Goal: Transaction & Acquisition: Purchase product/service

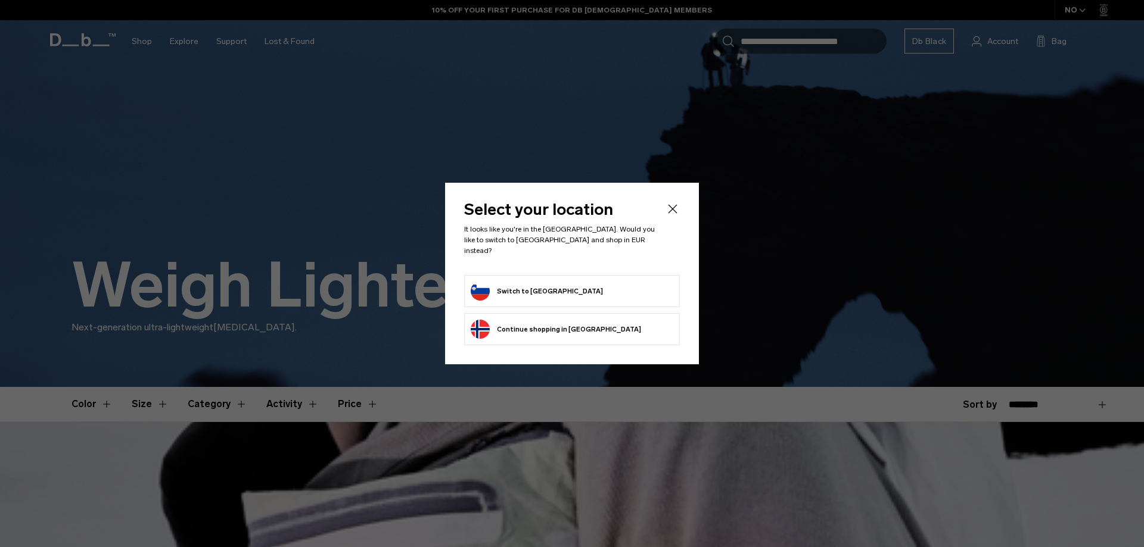
click at [562, 287] on form "Switch to Slovenia" at bounding box center [572, 291] width 203 height 19
click at [526, 287] on button "Switch to Slovenia" at bounding box center [537, 291] width 132 height 19
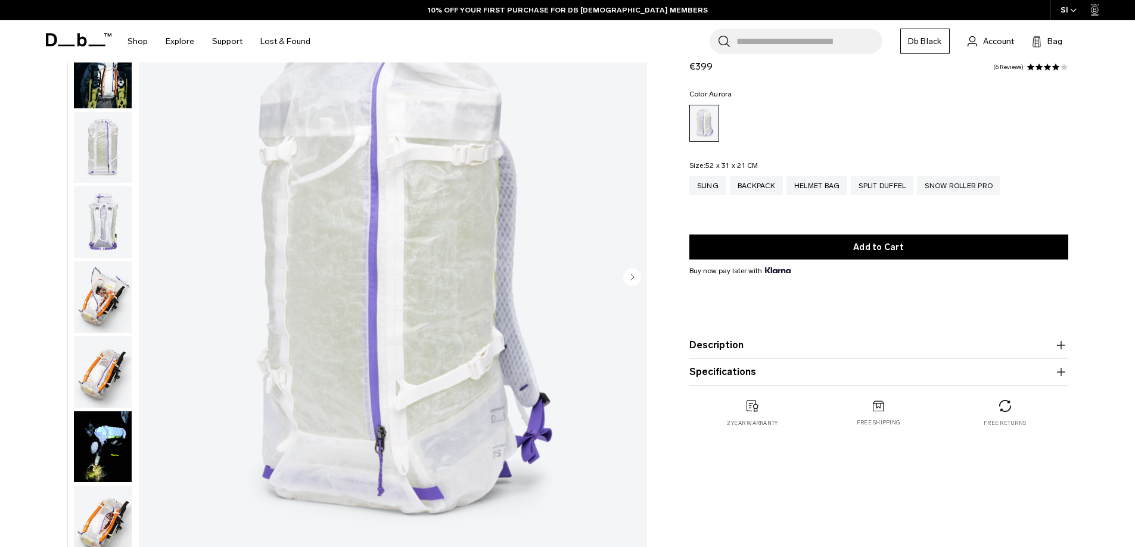
click at [630, 281] on circle "Next slide" at bounding box center [632, 277] width 18 height 18
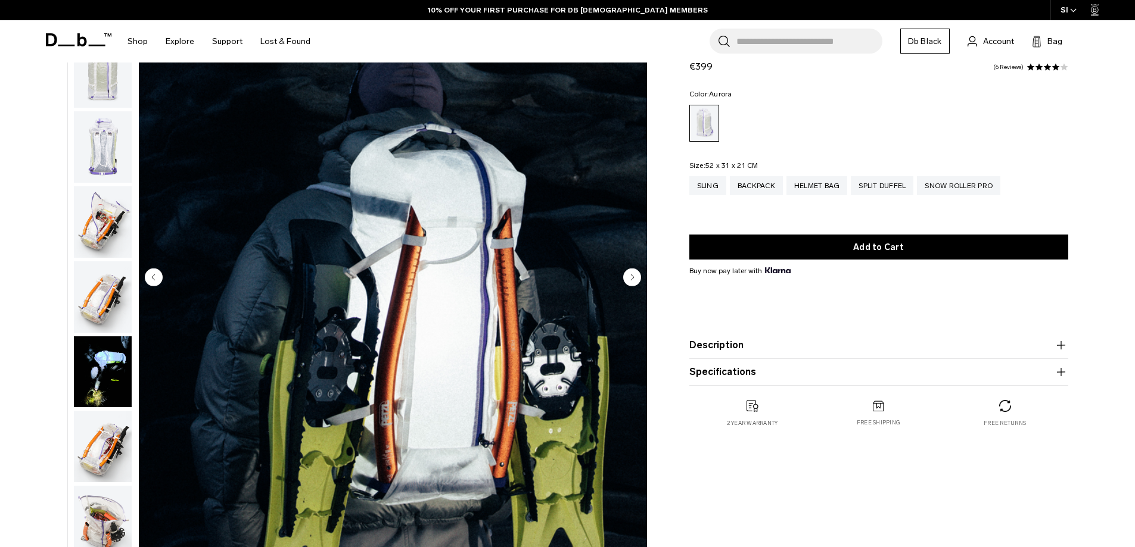
click at [630, 281] on circle "Next slide" at bounding box center [632, 277] width 18 height 18
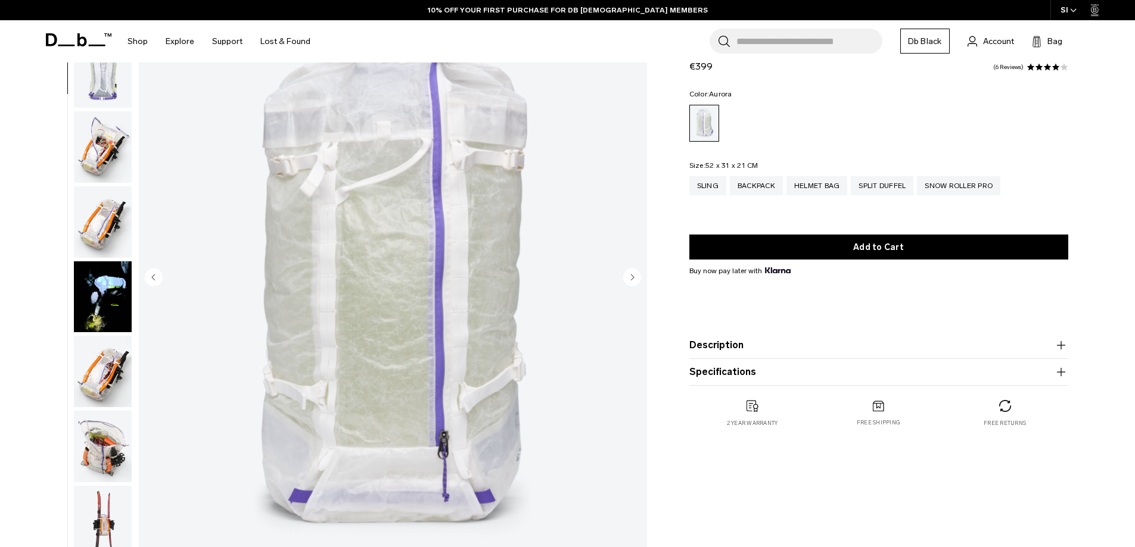
click at [630, 281] on circle "Next slide" at bounding box center [632, 277] width 18 height 18
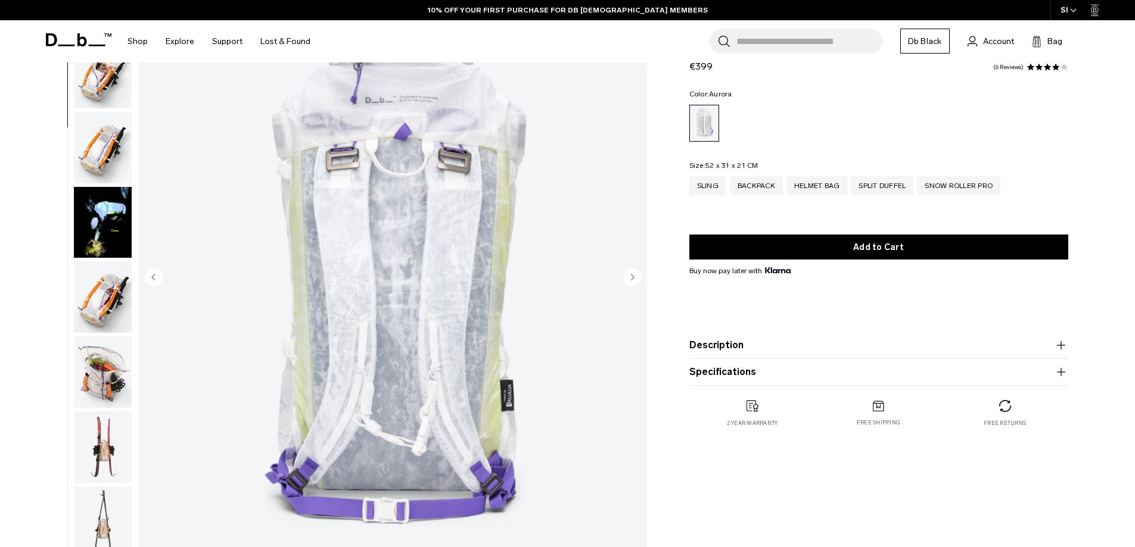
click at [630, 281] on circle "Next slide" at bounding box center [632, 277] width 18 height 18
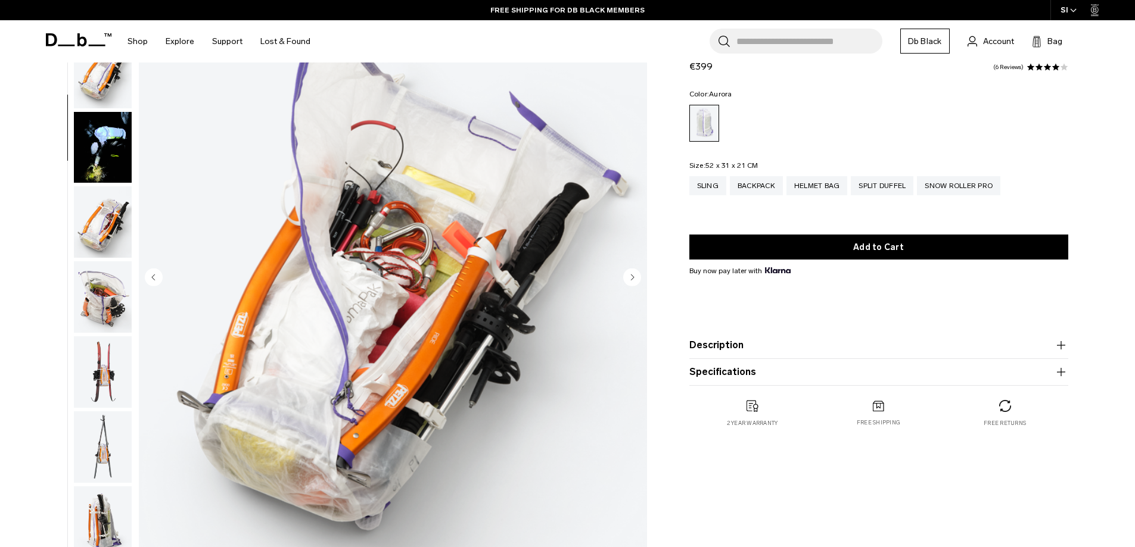
click at [630, 281] on circle "Next slide" at bounding box center [632, 277] width 18 height 18
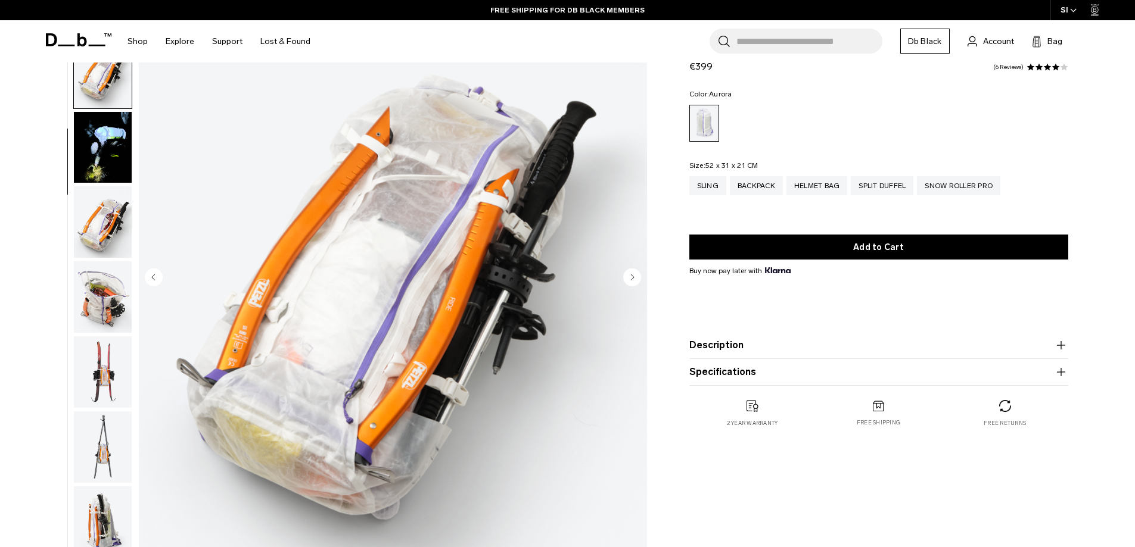
scroll to position [375, 0]
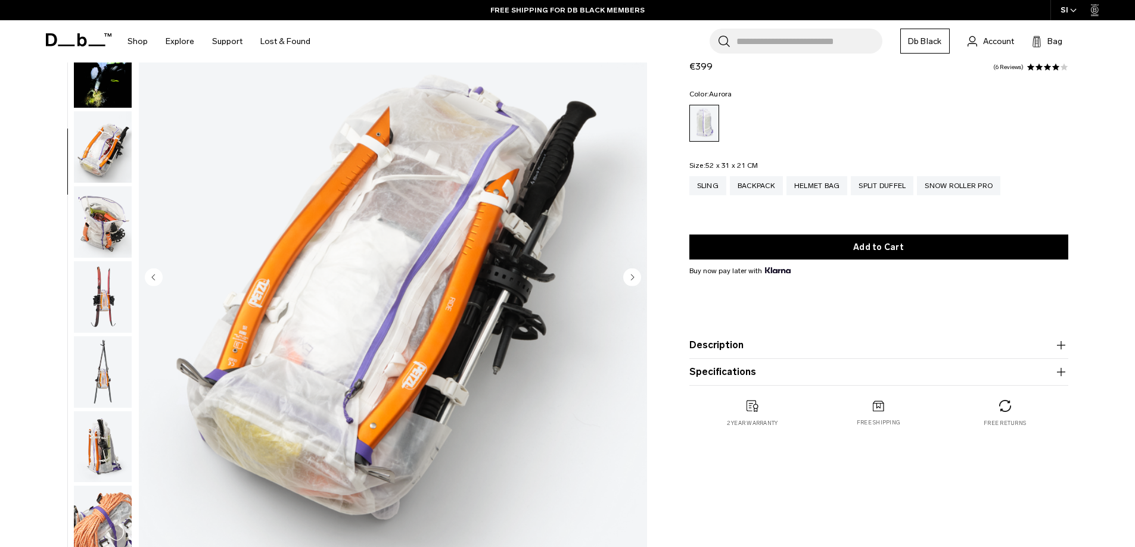
click at [630, 281] on circle "Next slide" at bounding box center [632, 277] width 18 height 18
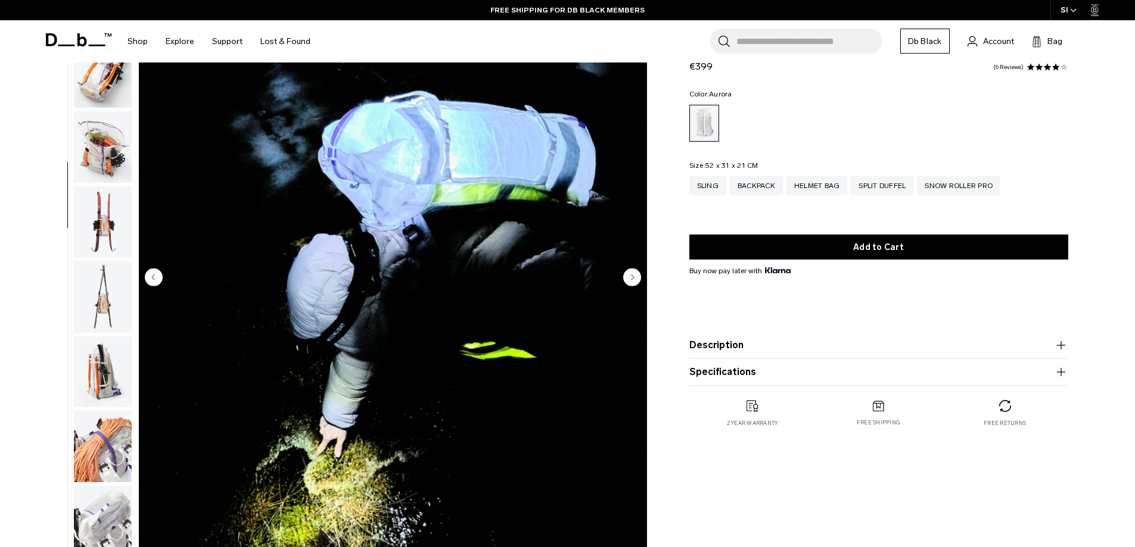
click at [630, 281] on circle "Next slide" at bounding box center [632, 277] width 18 height 18
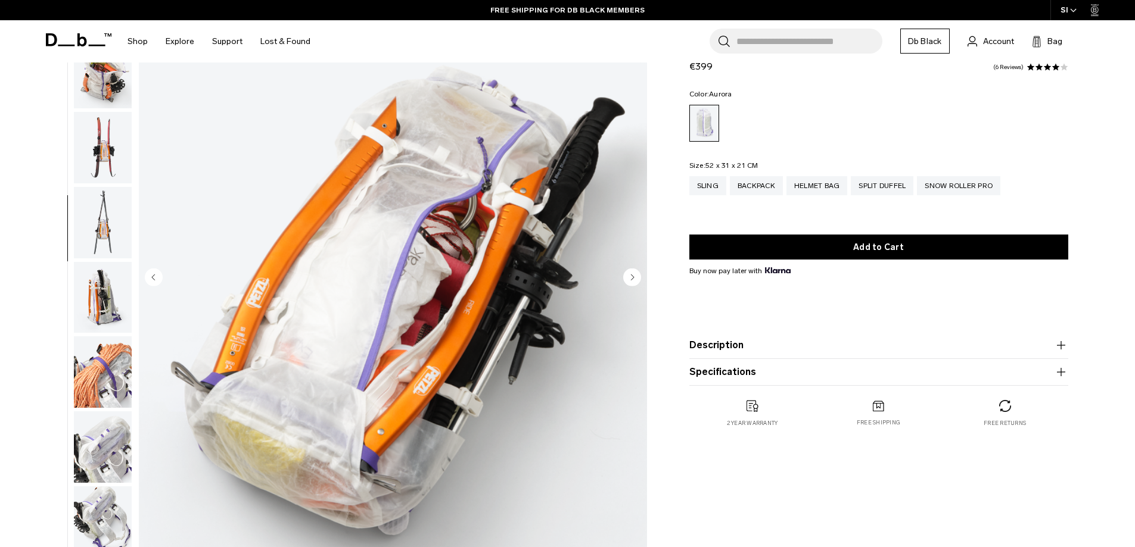
click at [630, 281] on circle "Next slide" at bounding box center [632, 277] width 18 height 18
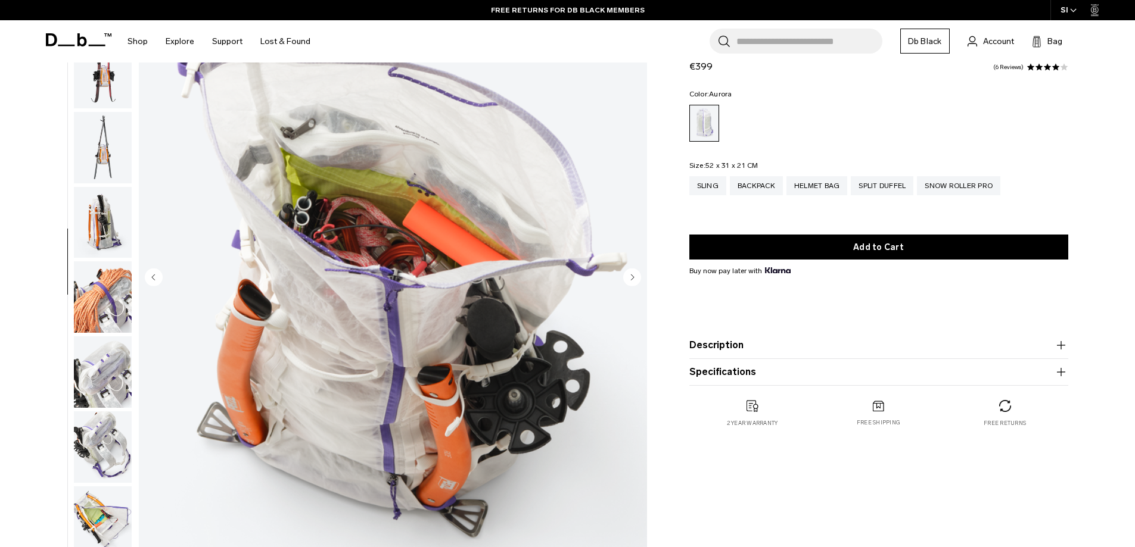
click at [630, 281] on circle "Next slide" at bounding box center [632, 277] width 18 height 18
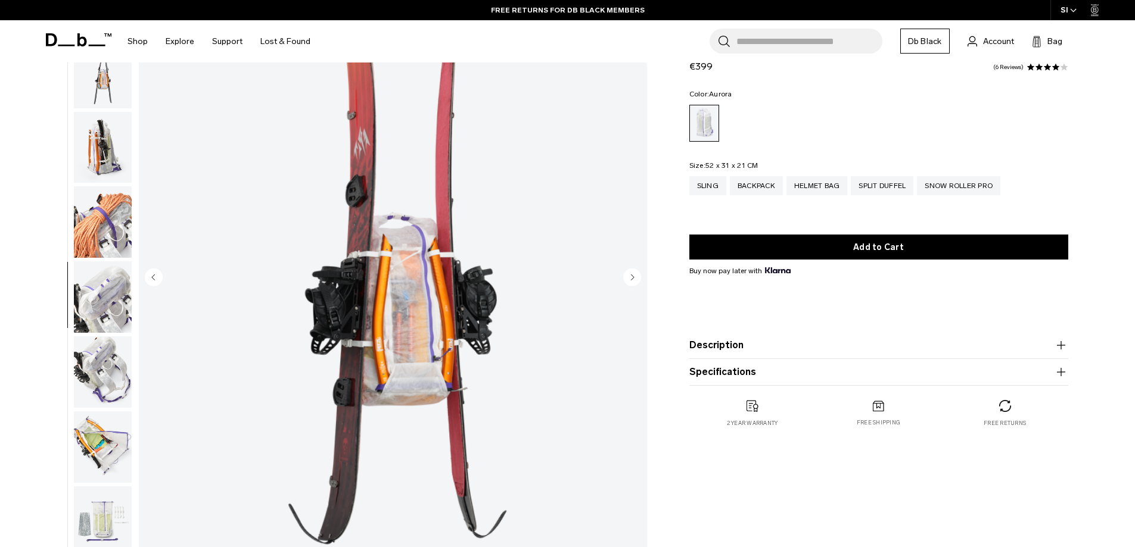
click at [630, 281] on circle "Next slide" at bounding box center [632, 277] width 18 height 18
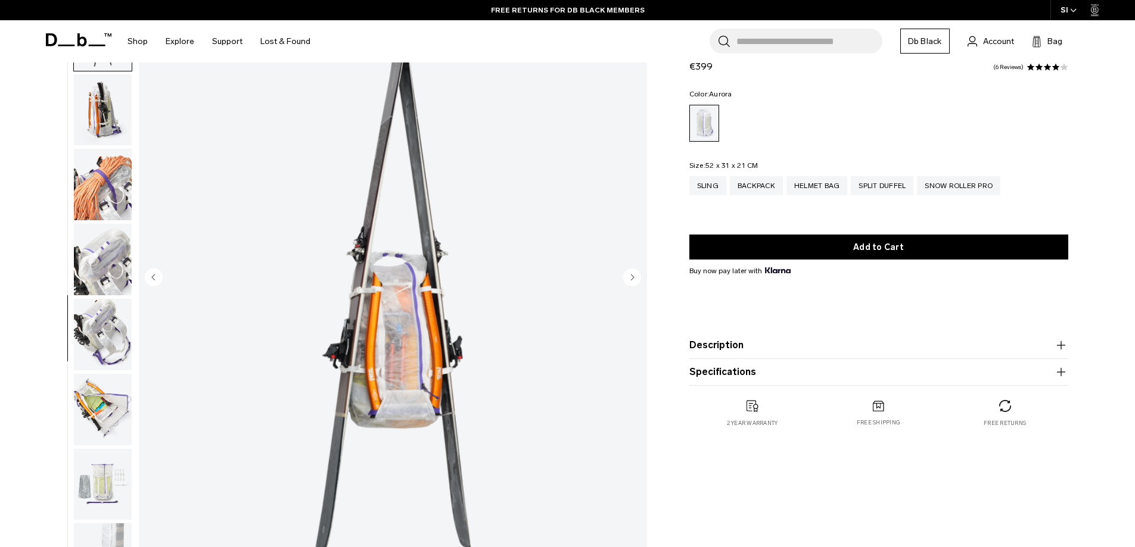
click at [630, 281] on circle "Next slide" at bounding box center [632, 277] width 18 height 18
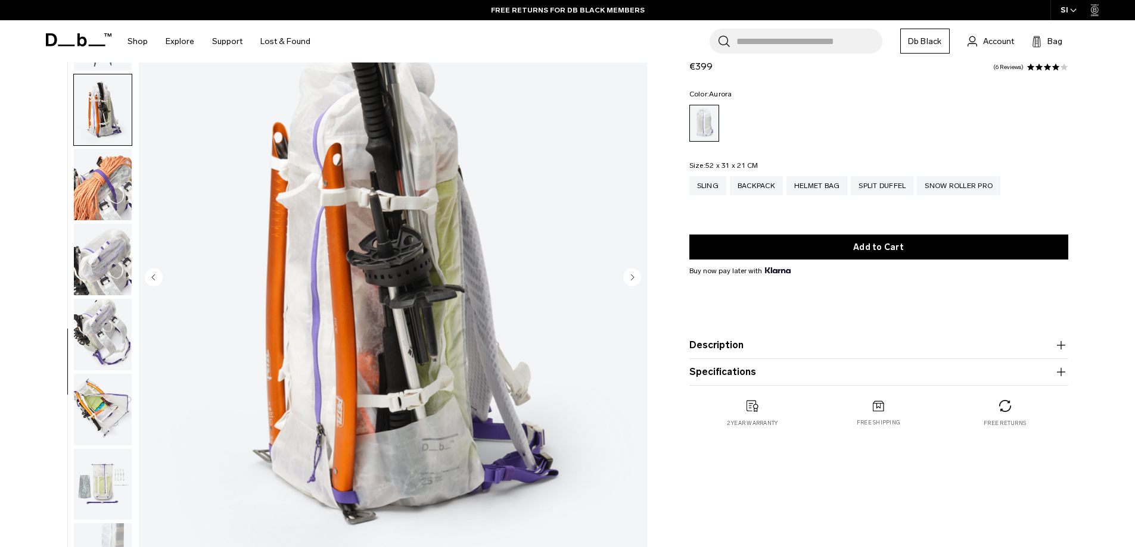
click at [630, 281] on circle "Next slide" at bounding box center [632, 277] width 18 height 18
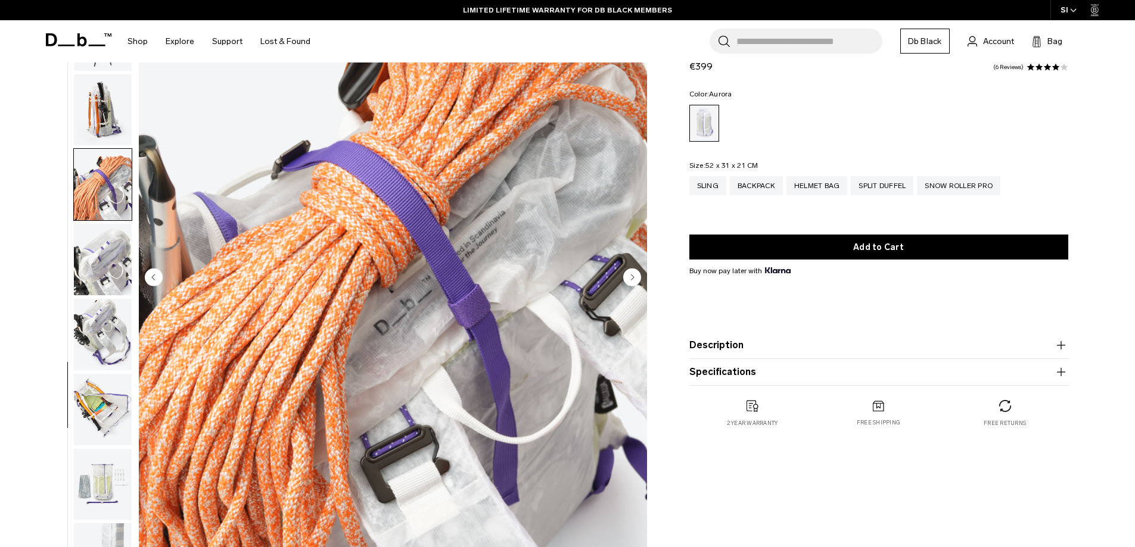
click at [630, 281] on circle "Next slide" at bounding box center [632, 277] width 18 height 18
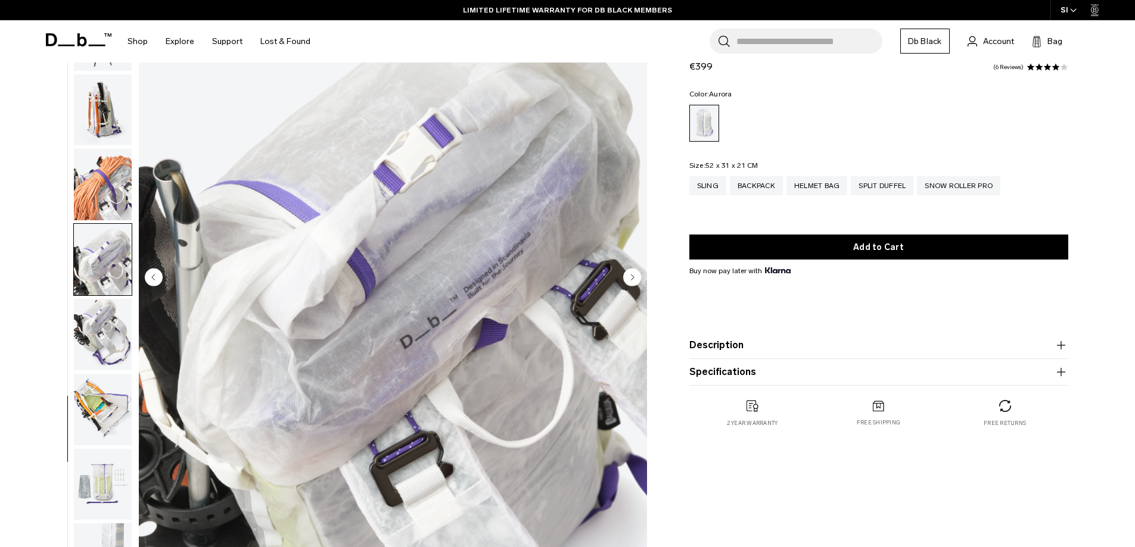
click at [630, 281] on circle "Next slide" at bounding box center [632, 277] width 18 height 18
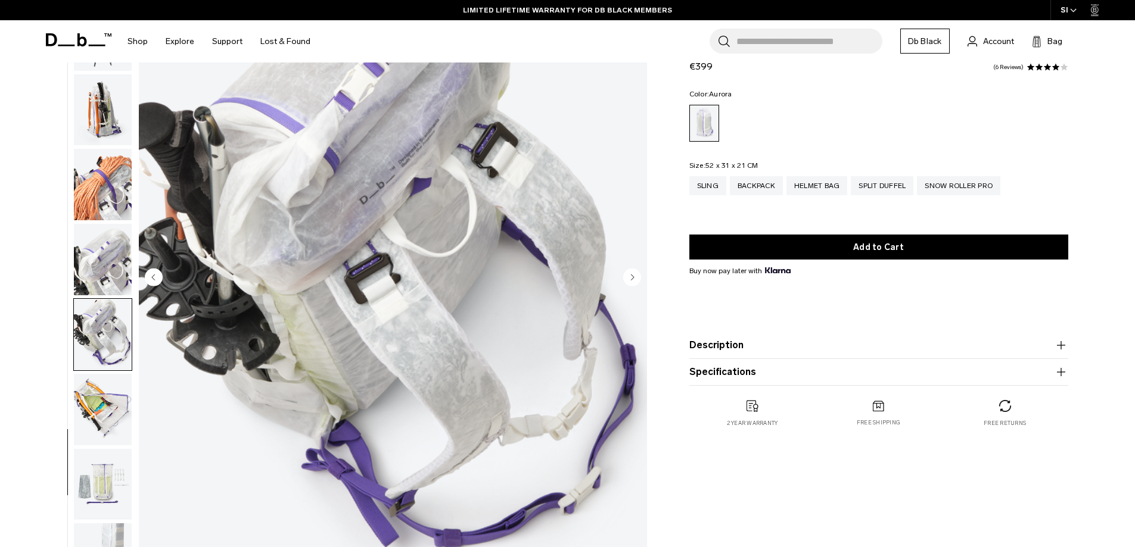
click at [630, 281] on circle "Next slide" at bounding box center [632, 277] width 18 height 18
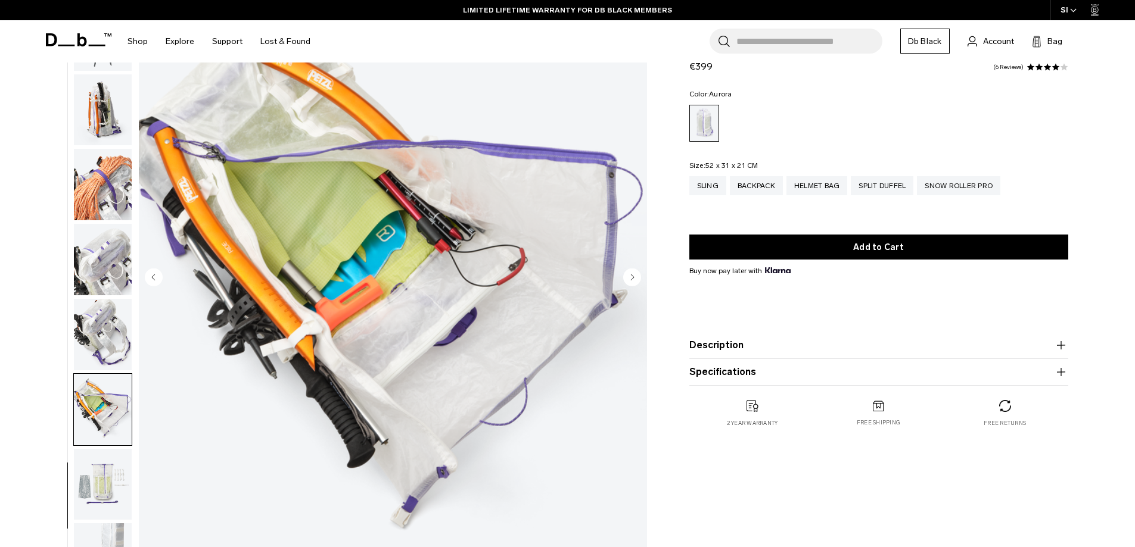
click at [630, 281] on circle "Next slide" at bounding box center [632, 277] width 18 height 18
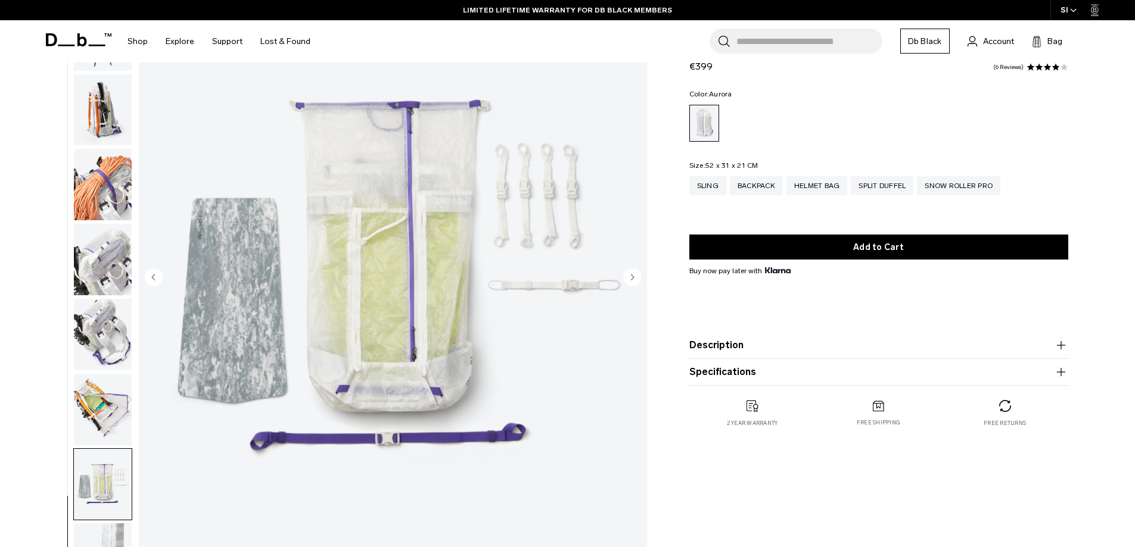
click at [630, 281] on circle "Next slide" at bounding box center [632, 277] width 18 height 18
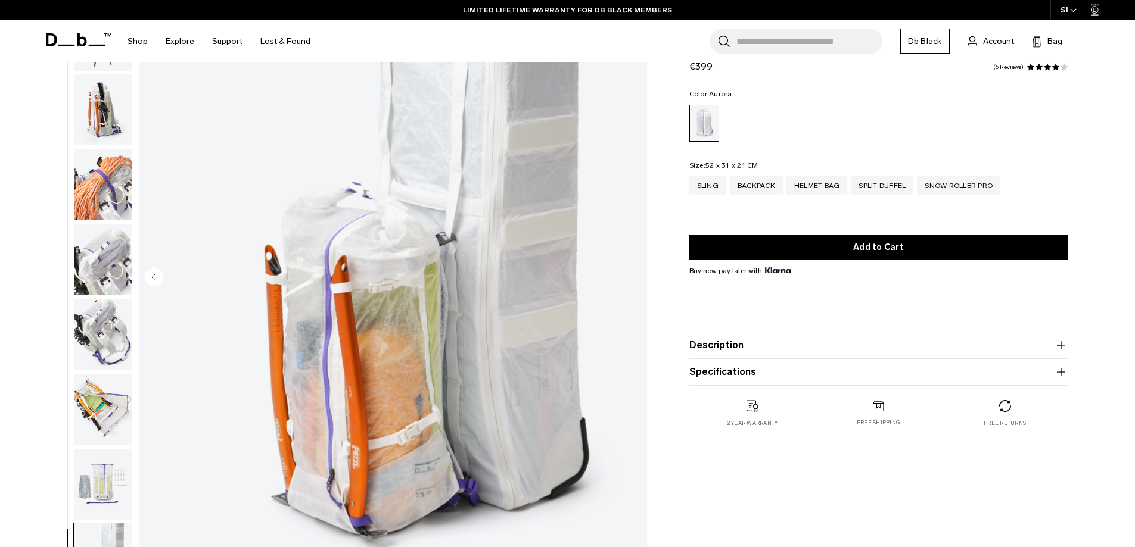
click at [630, 281] on img "18 / 18" at bounding box center [393, 278] width 508 height 634
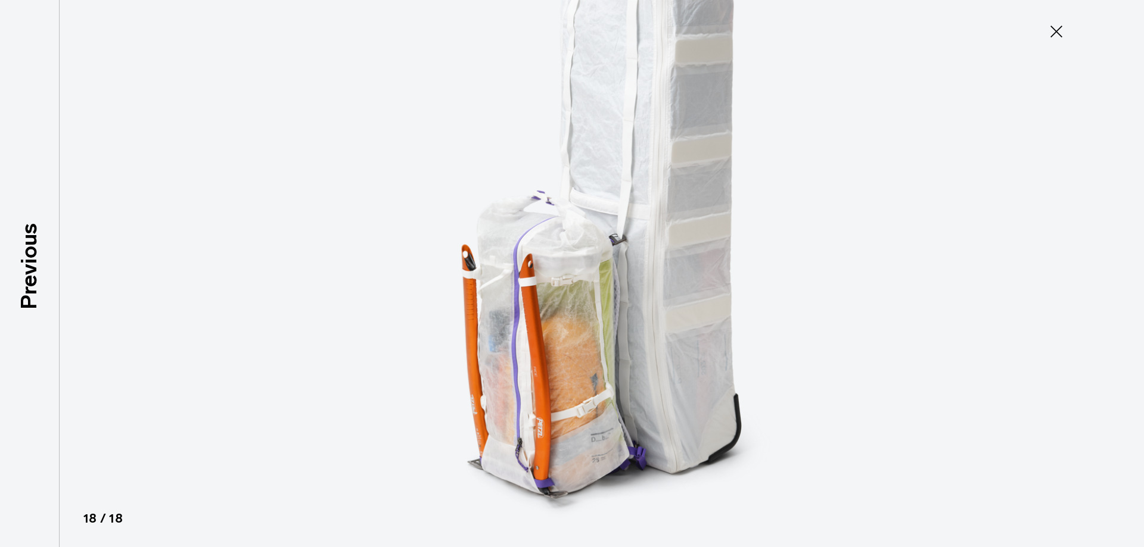
click at [1047, 30] on icon at bounding box center [1056, 31] width 19 height 19
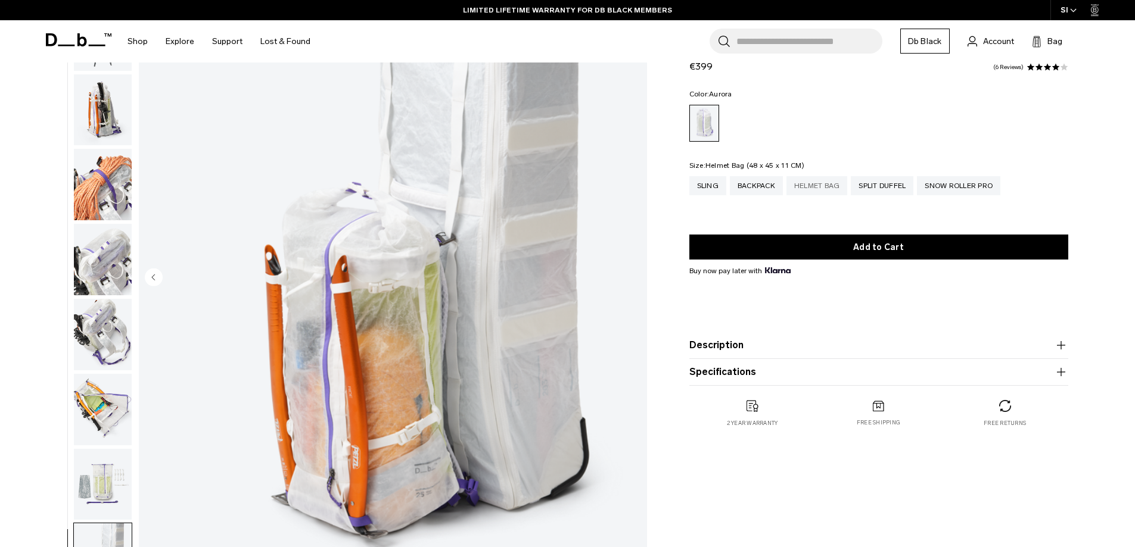
click at [829, 186] on div "Helmet Bag" at bounding box center [816, 185] width 61 height 19
